Goal: Find specific page/section

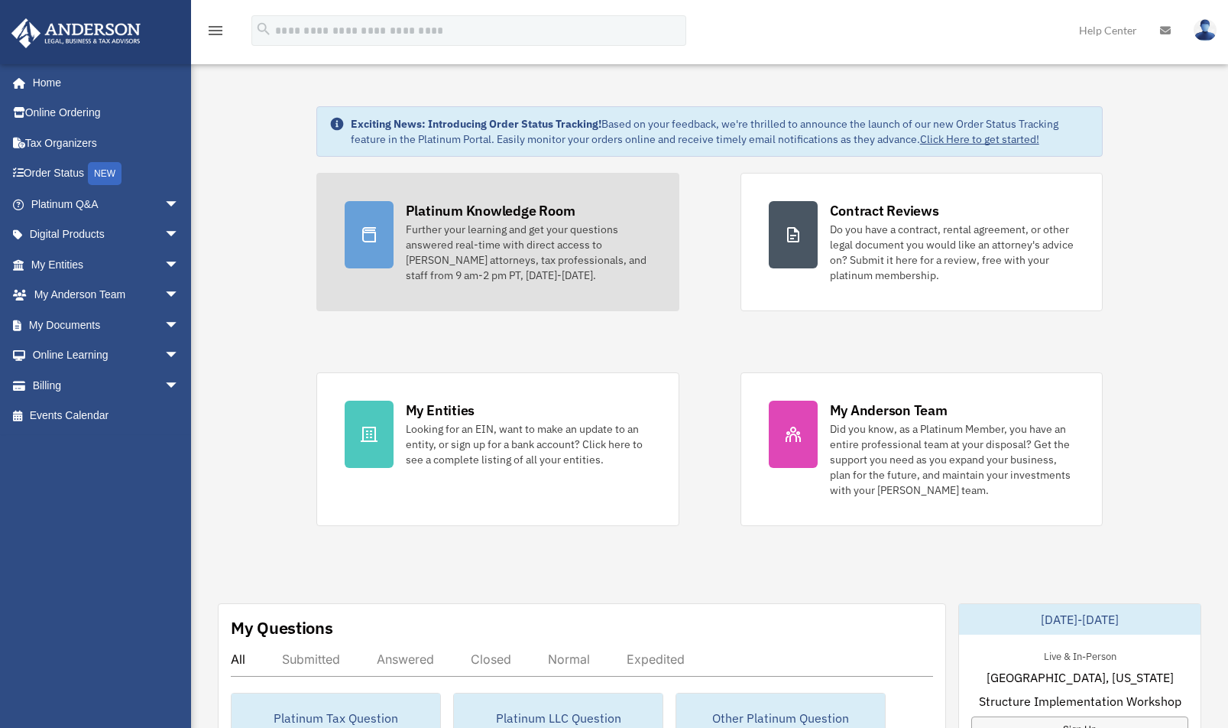
click at [460, 222] on div "Further your learning and get your questions answered real-time with direct acc…" at bounding box center [528, 252] width 245 height 61
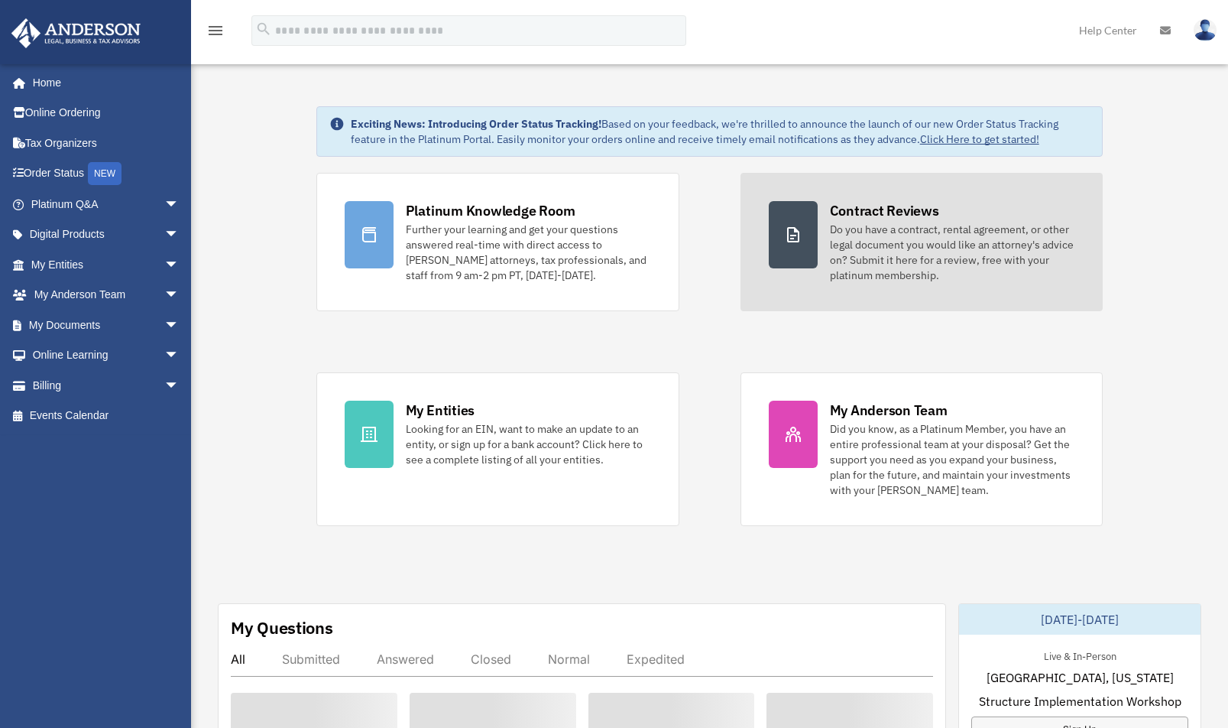
click at [919, 252] on div "Do you have a contract, rental agreement, or other legal document you would lik…" at bounding box center [952, 252] width 245 height 61
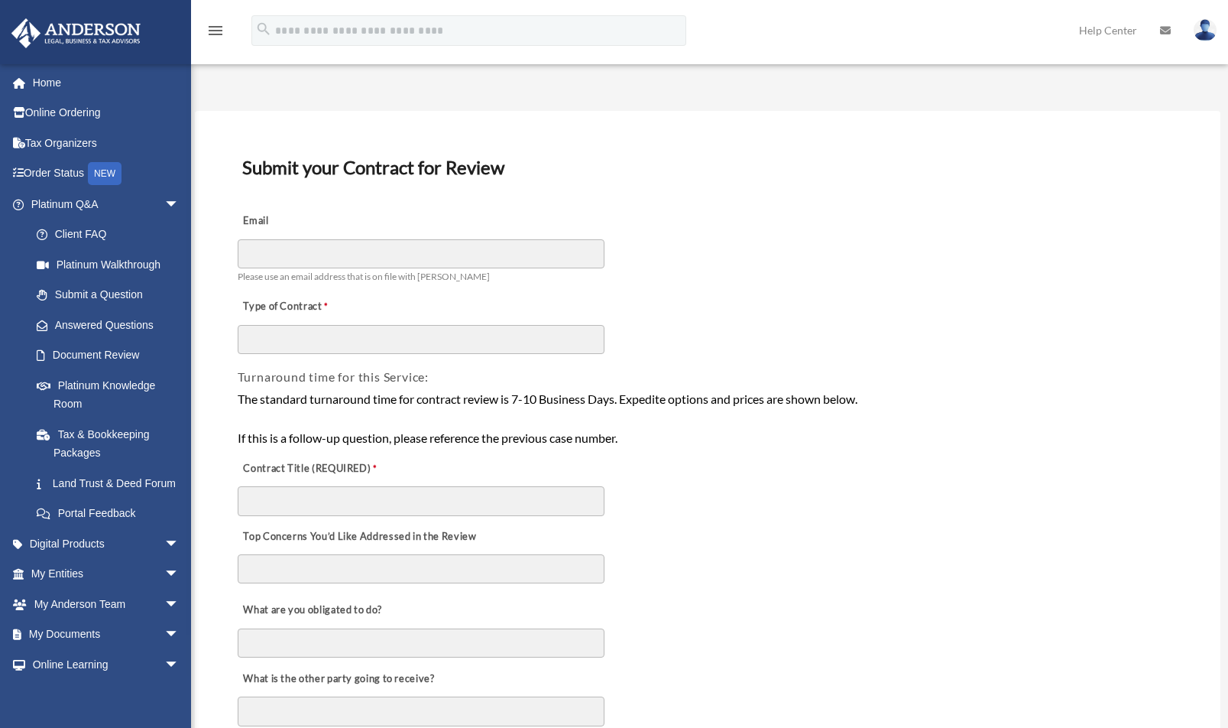
scroll to position [33, 0]
